Goal: Contribute content: Contribute content

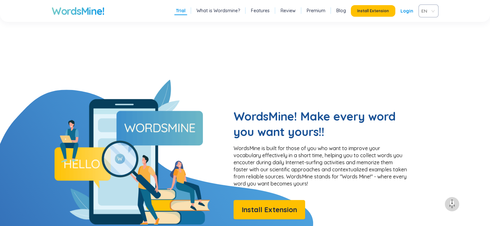
scroll to position [322, 0]
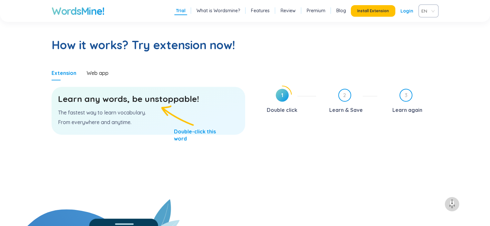
click at [172, 107] on div "Learn any words, be unstoppable! The fastest way to learn vocabulary. From ever…" at bounding box center [147, 111] width 193 height 48
drag, startPoint x: 160, startPoint y: 98, endPoint x: 122, endPoint y: 111, distance: 39.8
click at [160, 98] on h3 "Learn any words, be unstoppable!" at bounding box center [148, 99] width 181 height 12
click at [119, 108] on div "Learn any words, be unstoppable! The fastest way to learn vocabulary. From ever…" at bounding box center [147, 111] width 193 height 48
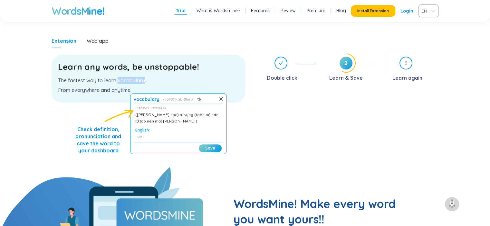
scroll to position [0, 0]
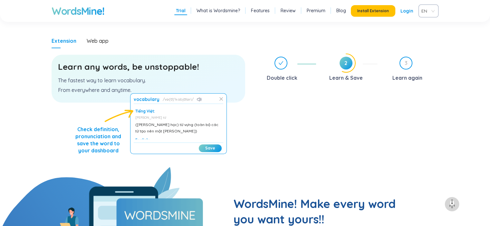
click at [220, 99] on icon at bounding box center [221, 99] width 4 height 4
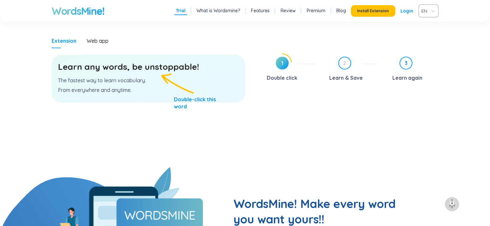
click at [406, 62] on span "3" at bounding box center [406, 63] width 12 height 12
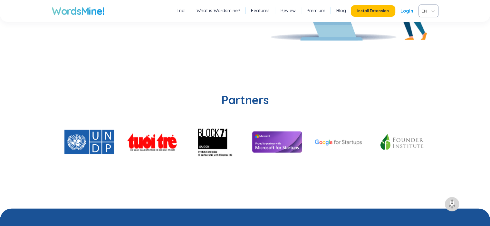
scroll to position [1416, 0]
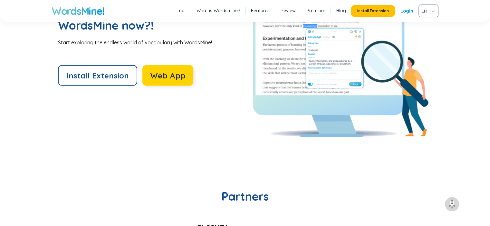
click at [165, 72] on span "Web App" at bounding box center [167, 75] width 35 height 10
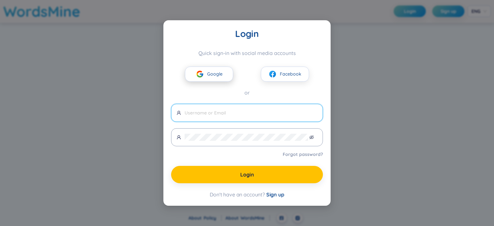
click at [204, 74] on button "Google" at bounding box center [209, 74] width 48 height 15
click at [219, 74] on span "Google" at bounding box center [214, 73] width 15 height 7
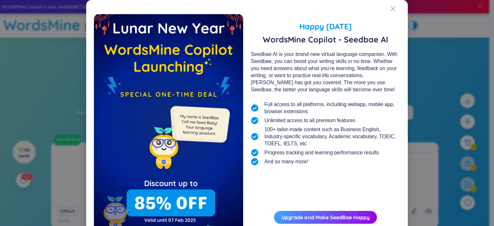
click at [387, 9] on div "Happy [DATE] WordsMine Copilot - Seedbae AI Seedbae AI is your brand-new virtua…" at bounding box center [247, 129] width 306 height 243
click at [392, 8] on icon "Close" at bounding box center [393, 8] width 5 height 5
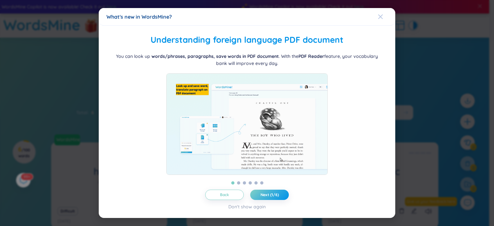
click at [380, 14] on icon "Close" at bounding box center [380, 16] width 5 height 5
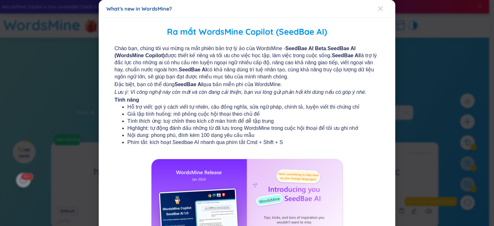
click at [378, 9] on icon "Close" at bounding box center [380, 8] width 5 height 5
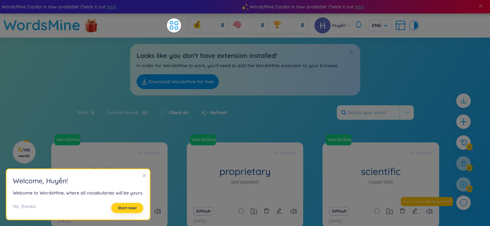
click at [122, 208] on span "Start now!" at bounding box center [127, 208] width 19 height 5
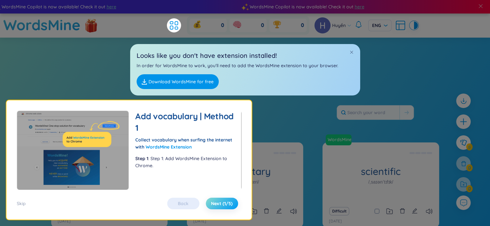
click at [223, 205] on span "Next (1/5)" at bounding box center [222, 204] width 22 height 6
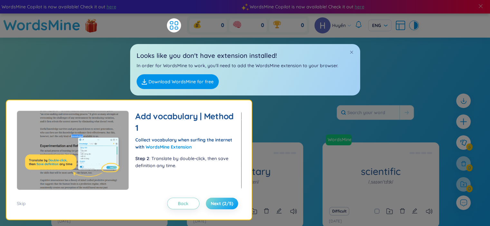
click at [223, 205] on span "Next (2/5)" at bounding box center [221, 204] width 23 height 6
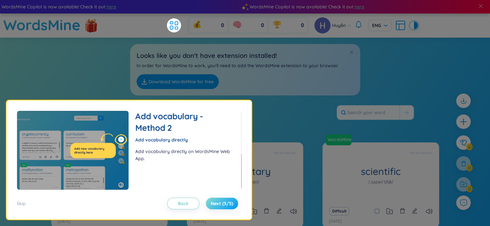
click at [223, 205] on span "Next (3/5)" at bounding box center [221, 204] width 23 height 6
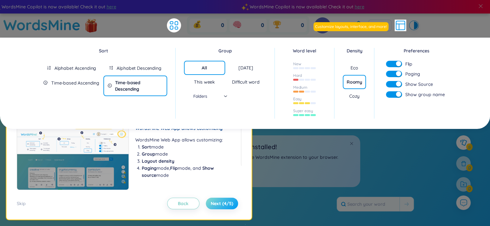
click at [223, 205] on span "Next (4/5)" at bounding box center [221, 204] width 23 height 6
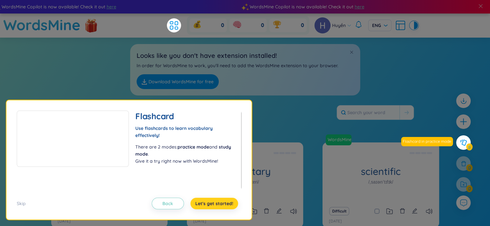
click at [223, 205] on span "Let's get started!" at bounding box center [214, 204] width 38 height 6
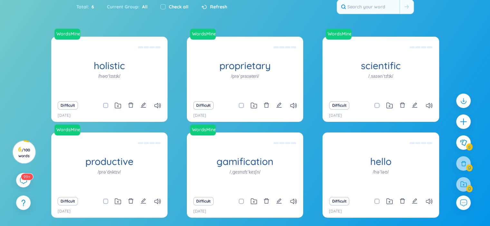
scroll to position [67, 0]
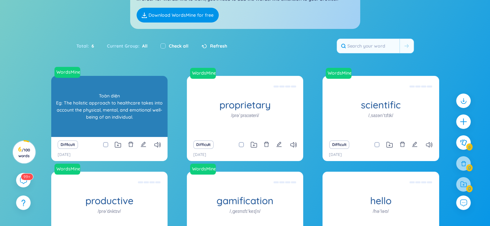
click at [124, 117] on div "Toàn diện Eg: The holistic approach to healthcare takes into account the physic…" at bounding box center [109, 107] width 110 height 58
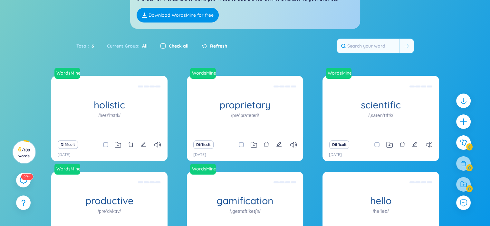
click at [161, 45] on input "checkbox" at bounding box center [162, 45] width 5 height 5
checkbox input "true"
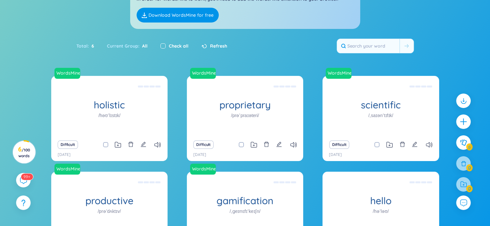
checkbox input "true"
click at [161, 45] on input "checkbox" at bounding box center [162, 45] width 5 height 5
checkbox input "false"
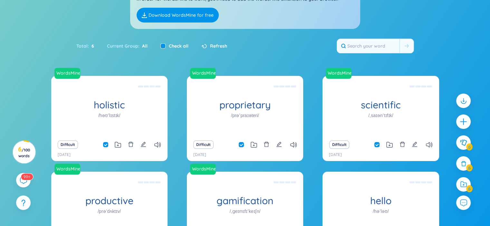
checkbox input "false"
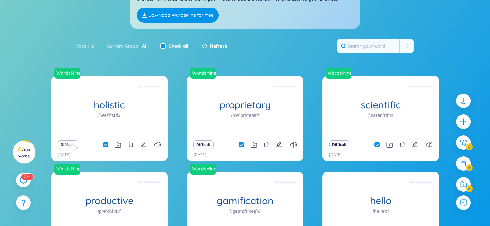
checkbox input "false"
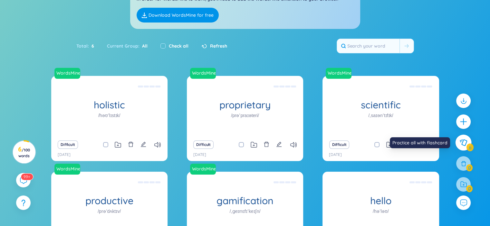
click at [458, 146] on button at bounding box center [463, 143] width 16 height 16
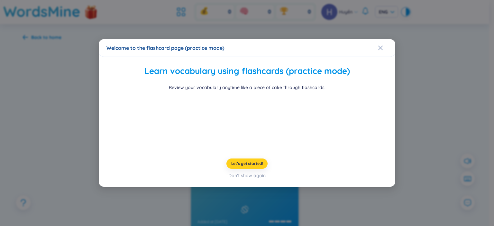
click at [253, 166] on span "Let's get started!" at bounding box center [247, 163] width 32 height 5
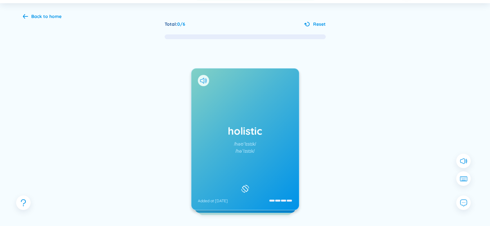
scroll to position [32, 0]
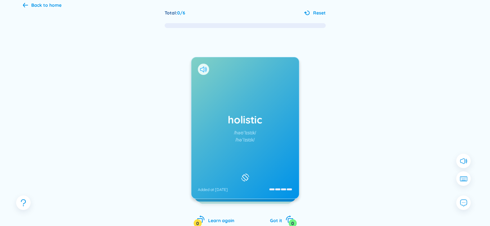
click at [203, 68] on icon at bounding box center [203, 70] width 7 height 6
click at [245, 176] on rect at bounding box center [245, 178] width 6 height 6
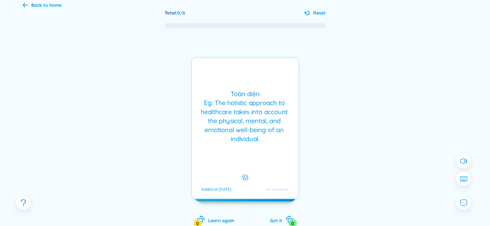
click at [347, 158] on div at bounding box center [395, 148] width 97 height 129
click at [291, 220] on div "0" at bounding box center [292, 223] width 8 height 8
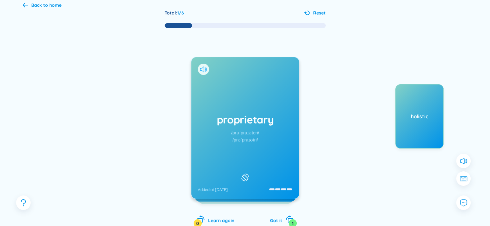
click at [203, 70] on icon at bounding box center [203, 70] width 7 height 6
click at [203, 69] on icon at bounding box center [203, 70] width 7 height 6
click at [202, 68] on icon at bounding box center [203, 70] width 7 height 6
click at [289, 220] on icon "rotate-right" at bounding box center [289, 219] width 9 height 9
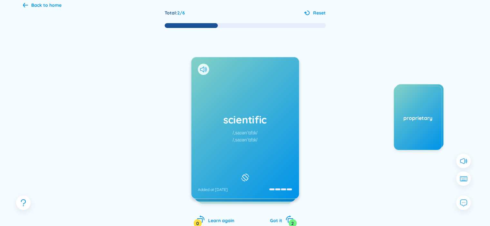
click at [406, 124] on div "proprietary" at bounding box center [417, 118] width 48 height 64
click at [198, 223] on div "0" at bounding box center [197, 223] width 8 height 8
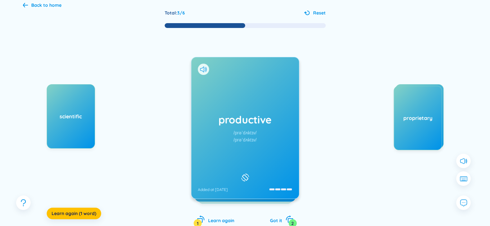
click at [235, 165] on div "productive /prəˈdʌktɪv/ /prəˈdʌktɪv/ Added at [DATE]" at bounding box center [244, 128] width 107 height 142
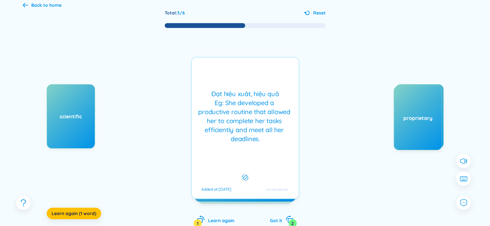
click at [238, 162] on div "Đạt hiệu xuât, hiệu quả Eg: She developed a productive routine that allowed her…" at bounding box center [245, 128] width 108 height 142
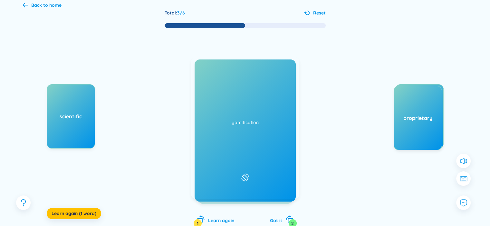
click at [71, 128] on div "scientific" at bounding box center [71, 116] width 48 height 64
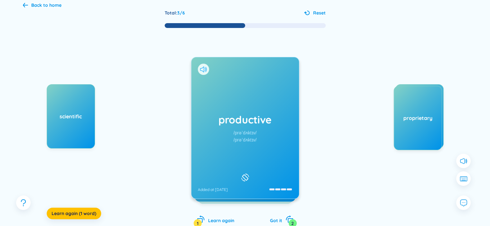
click at [204, 67] on icon at bounding box center [203, 70] width 7 height 6
click at [245, 161] on div "productive /prəˈdʌktɪv/ /prəˈdʌktɪv/ Added at [DATE]" at bounding box center [244, 128] width 107 height 142
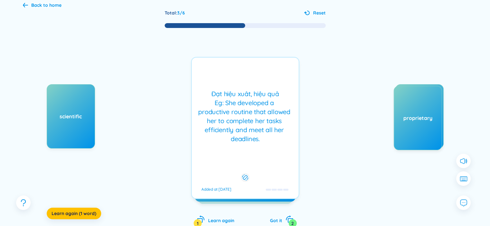
click at [250, 161] on div "Đạt hiệu xuât, hiệu quả Eg: She developed a productive routine that allowed her…" at bounding box center [245, 128] width 108 height 142
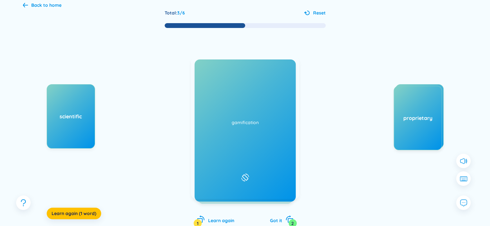
click at [200, 67] on icon at bounding box center [203, 70] width 7 height 6
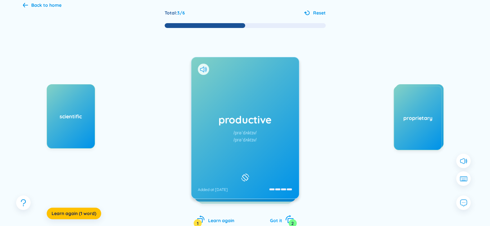
click at [285, 224] on icon "rotate-right" at bounding box center [289, 219] width 9 height 9
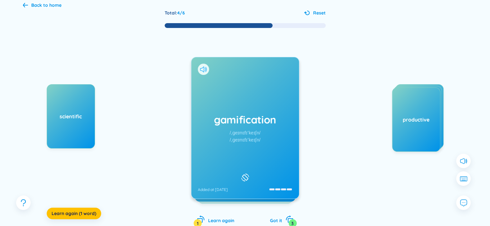
click at [200, 70] on icon at bounding box center [203, 70] width 7 height 6
click at [273, 145] on div "gamification /ˌɡeɪmɪfɪˈkeɪʃn/ /ˌɡeɪmɪfɪˈkeɪʃn/ Added at [DATE]" at bounding box center [244, 128] width 107 height 142
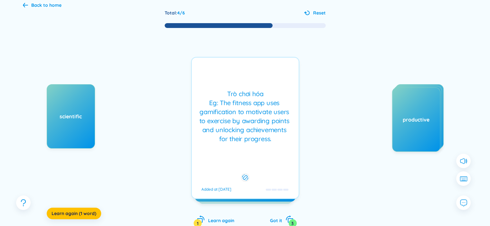
click at [264, 132] on div "Trò chơi hóa Eg: The fitness app uses gamification to motivate users to exercis…" at bounding box center [245, 116] width 100 height 54
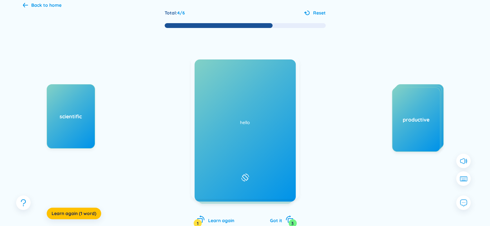
click at [203, 68] on icon at bounding box center [203, 70] width 7 height 6
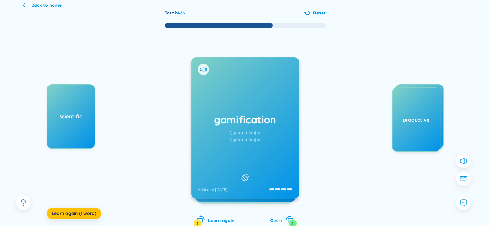
click at [254, 128] on div "gamification /ˌɡeɪmɪfɪˈkeɪʃn/ /ˌɡeɪmɪfɪˈkeɪʃn/ Added at [DATE]" at bounding box center [244, 128] width 107 height 142
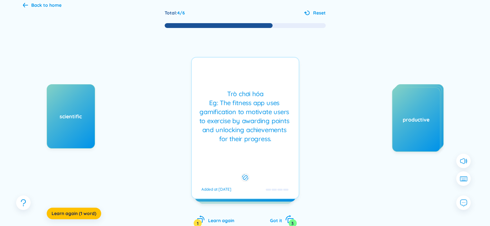
click at [287, 219] on icon "rotate-right" at bounding box center [290, 221] width 6 height 5
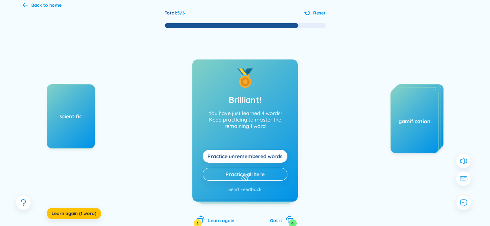
click at [201, 68] on icon at bounding box center [203, 70] width 7 height 6
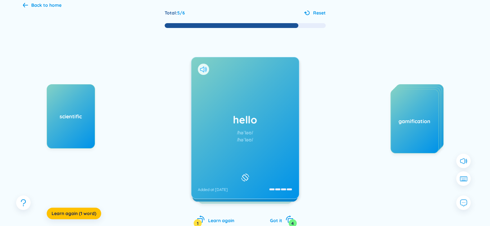
click at [202, 70] on icon at bounding box center [203, 70] width 7 height 6
click at [271, 168] on div "hello /həˈləʊ/ /həˈləʊ/ Added at [DATE]" at bounding box center [244, 128] width 107 height 142
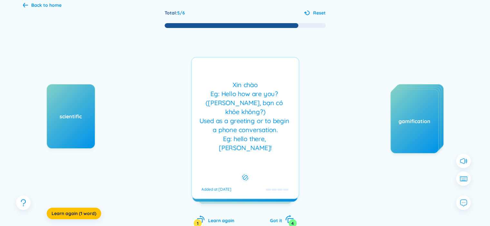
click at [290, 222] on div "4" at bounding box center [292, 223] width 8 height 8
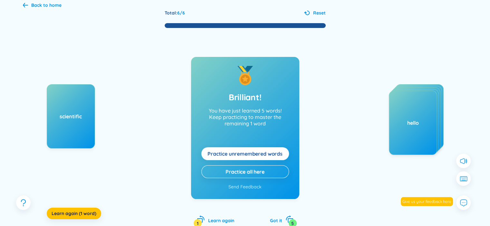
click at [264, 154] on span "Practice unremembered words" at bounding box center [244, 153] width 75 height 7
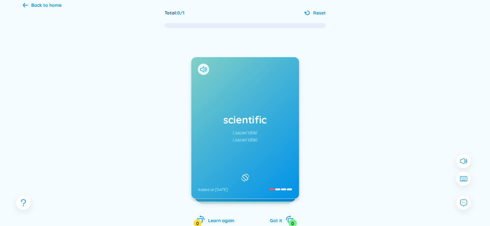
click at [207, 69] on div at bounding box center [203, 69] width 11 height 11
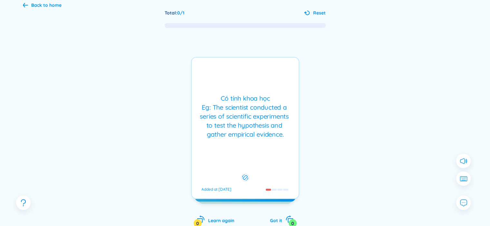
click at [252, 103] on div "Có tính khoa học Eg: The scientist conducted a series of scientific experiments…" at bounding box center [245, 116] width 100 height 45
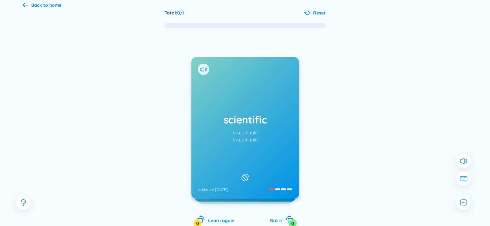
click at [202, 67] on icon at bounding box center [203, 70] width 7 height 6
click at [287, 113] on h1 "scientific" at bounding box center [245, 120] width 95 height 14
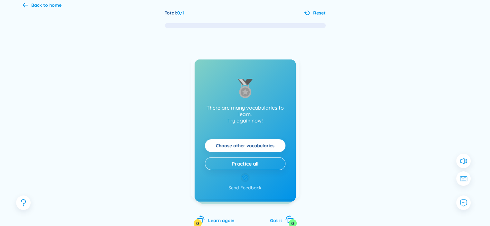
click at [290, 218] on icon "rotate-right" at bounding box center [289, 219] width 9 height 9
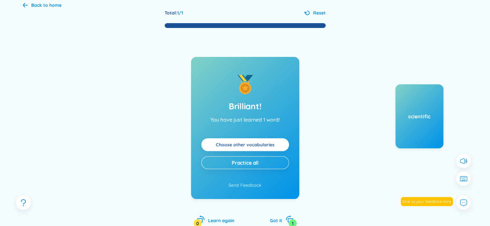
click at [268, 143] on link "Choose other vocabularies" at bounding box center [245, 144] width 59 height 7
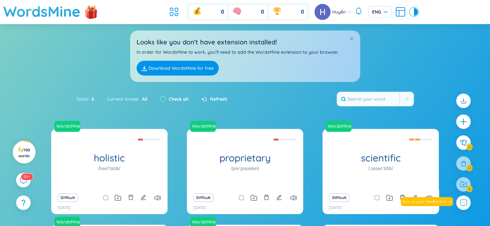
click at [23, 154] on span "/ 100 words" at bounding box center [24, 153] width 12 height 11
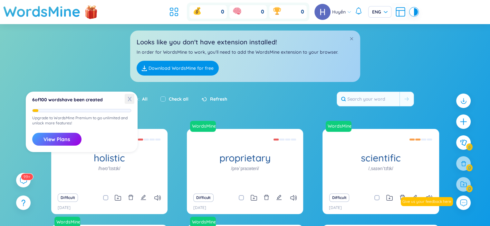
click at [128, 99] on span "X" at bounding box center [130, 99] width 10 height 10
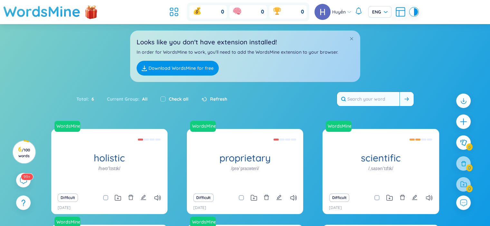
click at [367, 99] on input "text" at bounding box center [368, 99] width 62 height 14
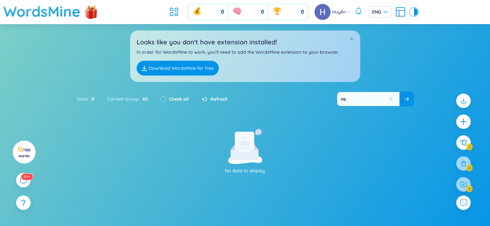
type input "n"
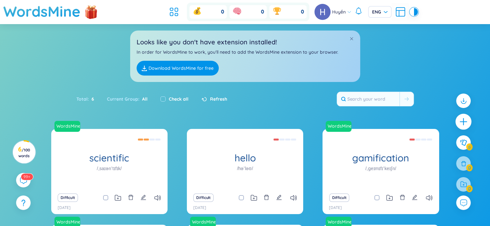
click at [462, 119] on icon "plus" at bounding box center [462, 121] width 1 height 7
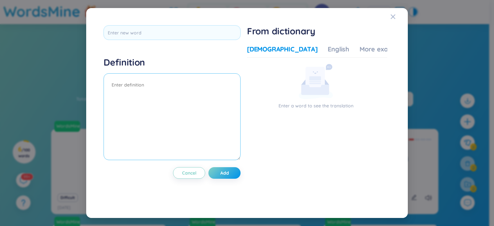
click at [134, 80] on textarea at bounding box center [172, 116] width 137 height 87
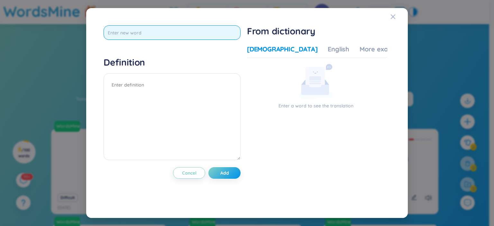
click at [135, 34] on input "text" at bounding box center [172, 32] width 137 height 14
type input "new"
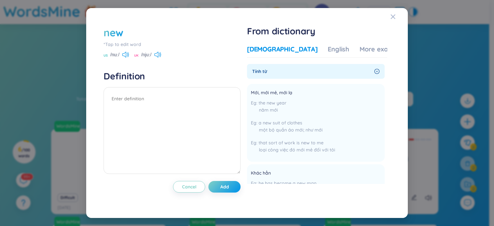
click at [125, 33] on div "new" at bounding box center [172, 32] width 137 height 14
click at [189, 187] on span "Cancel" at bounding box center [189, 187] width 14 height 6
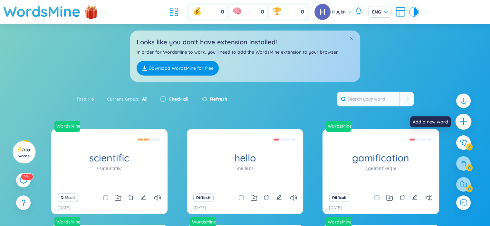
click at [463, 122] on icon "plus" at bounding box center [462, 122] width 7 height 1
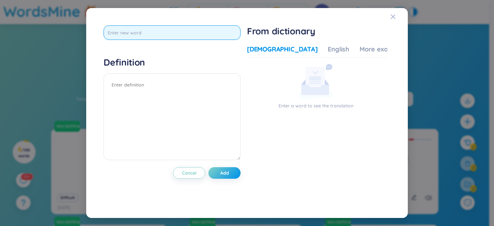
click at [112, 33] on input "text" at bounding box center [172, 32] width 137 height 14
paste input "Nuclear family"
type input "Nuclear family"
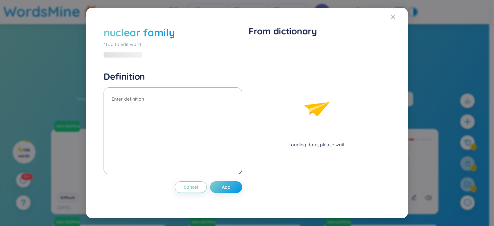
click at [178, 85] on div "Definition" at bounding box center [173, 124] width 139 height 106
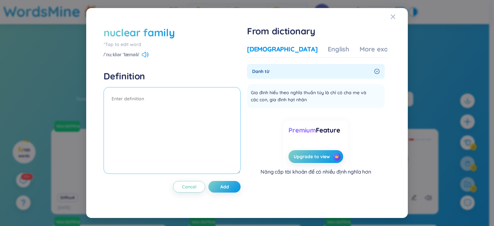
click at [118, 100] on textarea at bounding box center [172, 130] width 137 height 87
paste textarea "Nuclear family is mostly in [GEOGRAPHIC_DATA]."
click at [225, 187] on span "Add" at bounding box center [224, 187] width 9 height 6
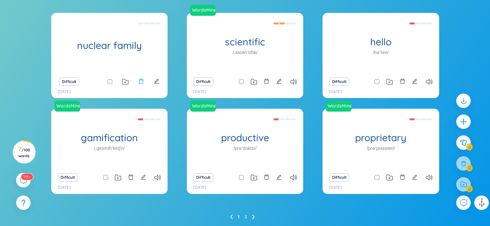
scroll to position [105, 0]
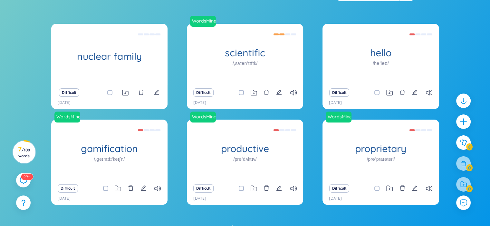
click at [111, 86] on div "Difficult [DATE]" at bounding box center [109, 97] width 116 height 24
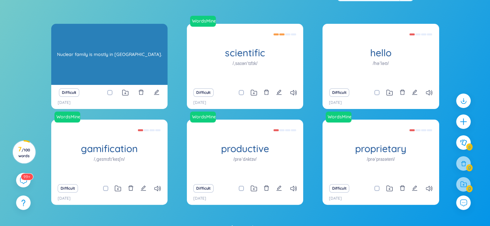
click at [117, 66] on div "Nuclear family is mostly in [GEOGRAPHIC_DATA]." at bounding box center [109, 54] width 110 height 58
click at [145, 68] on div "Nuclear family is mostly in [GEOGRAPHIC_DATA]." at bounding box center [109, 54] width 110 height 58
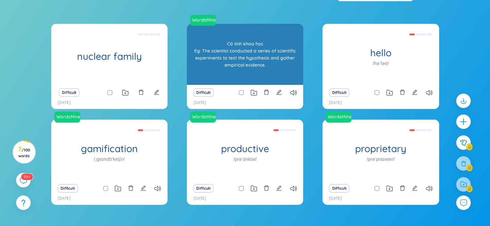
click at [243, 67] on div "scientific /ˌsaɪənˈtɪfɪk/" at bounding box center [245, 54] width 116 height 61
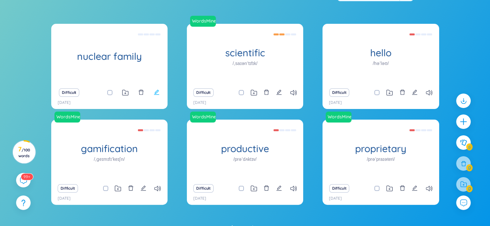
click at [154, 92] on icon "edit" at bounding box center [157, 92] width 6 height 6
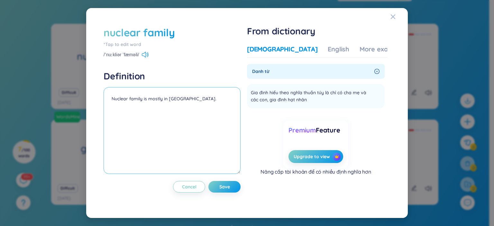
click at [109, 96] on textarea "Nuclear family is mostly in [GEOGRAPHIC_DATA]." at bounding box center [172, 130] width 137 height 87
paste textarea "Gia đình cơ bản với đầy đủ bố mẹ và con cái"
type textarea "Gia đình cơ bản với đầy đủ bố mẹ và con cái Nuclear family is mostly in [GEOGRA…"
click at [219, 185] on button "Save" at bounding box center [225, 187] width 32 height 12
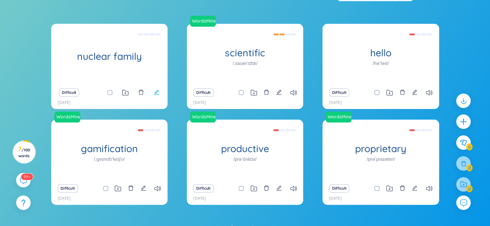
click at [156, 93] on icon "edit" at bounding box center [157, 92] width 6 height 6
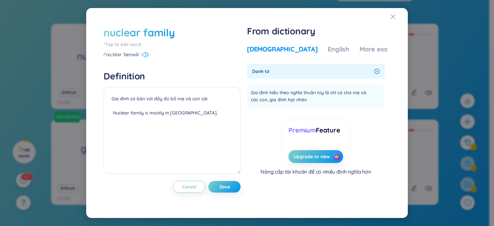
click at [144, 54] on icon at bounding box center [145, 55] width 7 height 6
click at [133, 45] on div "*Tap to edit word" at bounding box center [172, 44] width 137 height 7
click at [145, 47] on div "nuclear family *Tap to edit word /ˈnuːkliər ˈfæməli/" at bounding box center [172, 41] width 137 height 33
click at [144, 52] on icon at bounding box center [145, 55] width 7 height 6
click at [228, 187] on span "Save" at bounding box center [224, 187] width 11 height 6
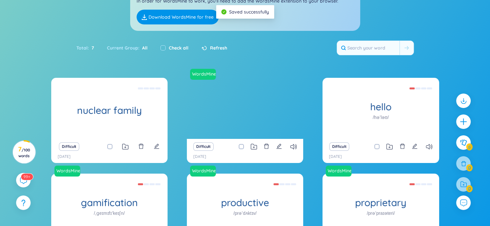
scroll to position [9, 0]
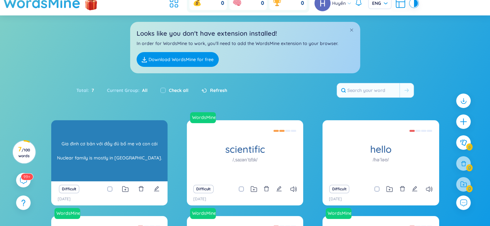
click at [130, 152] on div "Gia đình cơ bản với đầy đủ bố mẹ và con cái Nuclear family is mostly in [GEOGRA…" at bounding box center [109, 151] width 110 height 58
click at [129, 152] on div "Gia đình cơ bản với đầy đủ bố mẹ và con cái Nuclear family is mostly in [GEOGRA…" at bounding box center [109, 151] width 110 height 58
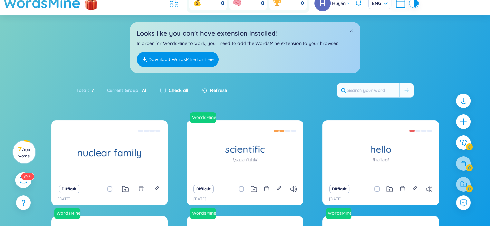
click at [24, 177] on sup "99+" at bounding box center [27, 176] width 13 height 7
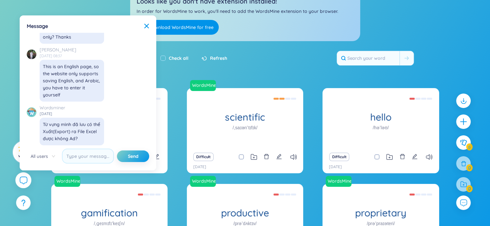
scroll to position [7191, 0]
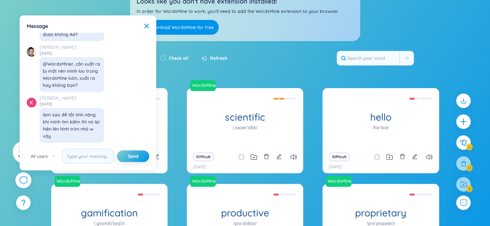
click at [143, 25] on div "Message" at bounding box center [88, 26] width 122 height 7
click at [147, 24] on icon at bounding box center [146, 25] width 5 height 5
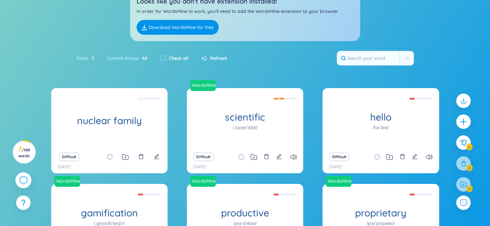
scroll to position [7416, 0]
